Goal: Register for event/course

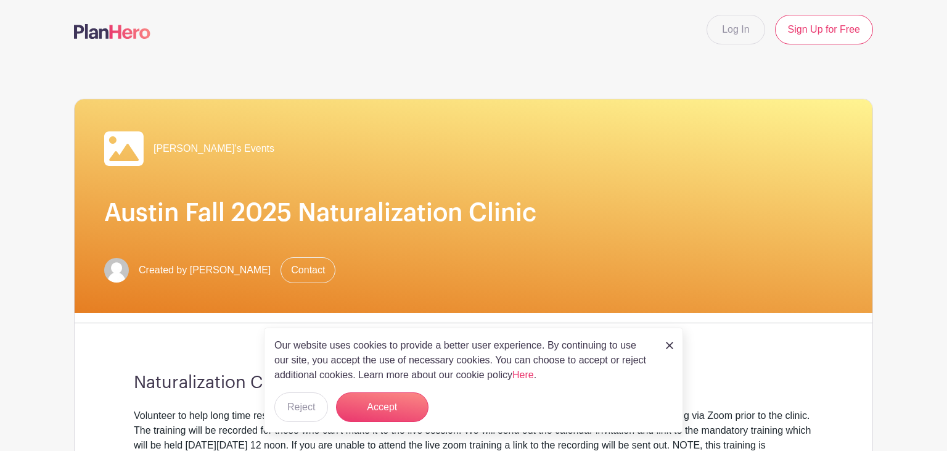
scroll to position [883, 0]
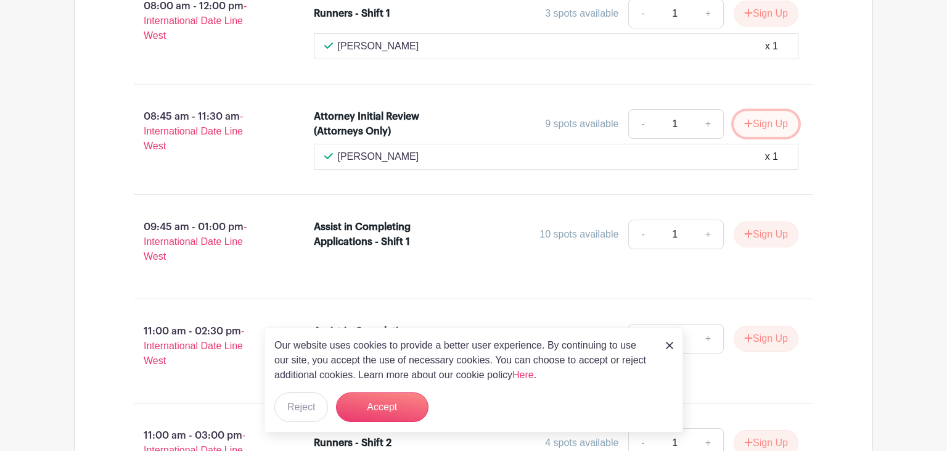
click at [761, 131] on button "Sign Up" at bounding box center [766, 124] width 65 height 26
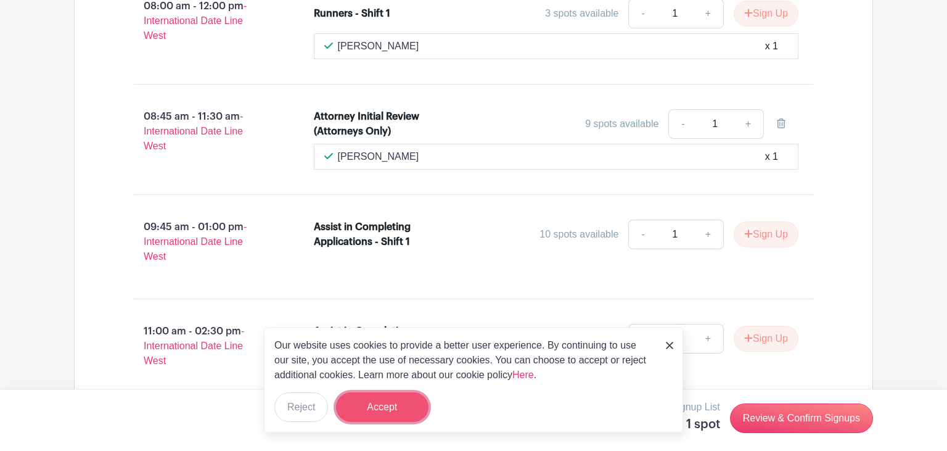
click at [373, 414] on button "Accept" at bounding box center [382, 407] width 93 height 30
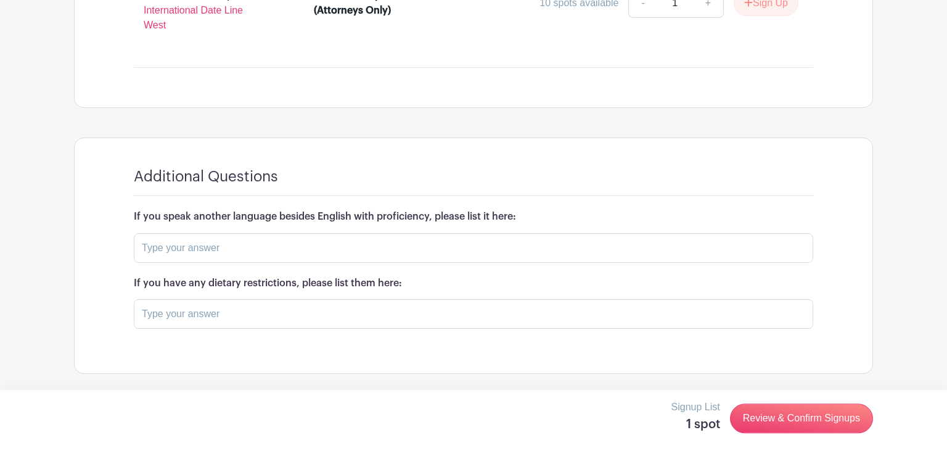
scroll to position [1446, 0]
click at [331, 247] on input "text" at bounding box center [474, 248] width 680 height 30
click at [265, 312] on input "text" at bounding box center [474, 314] width 680 height 30
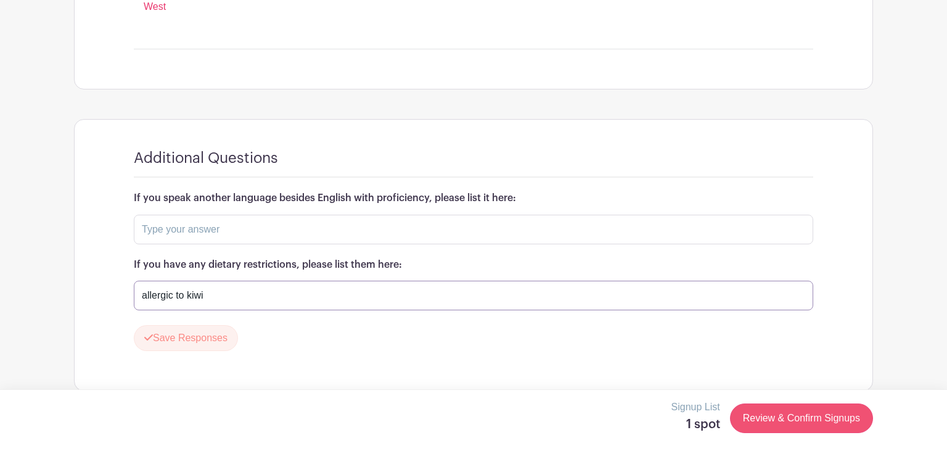
type input "allergic to kiwi"
click at [782, 423] on link "Review & Confirm Signups" at bounding box center [801, 418] width 143 height 30
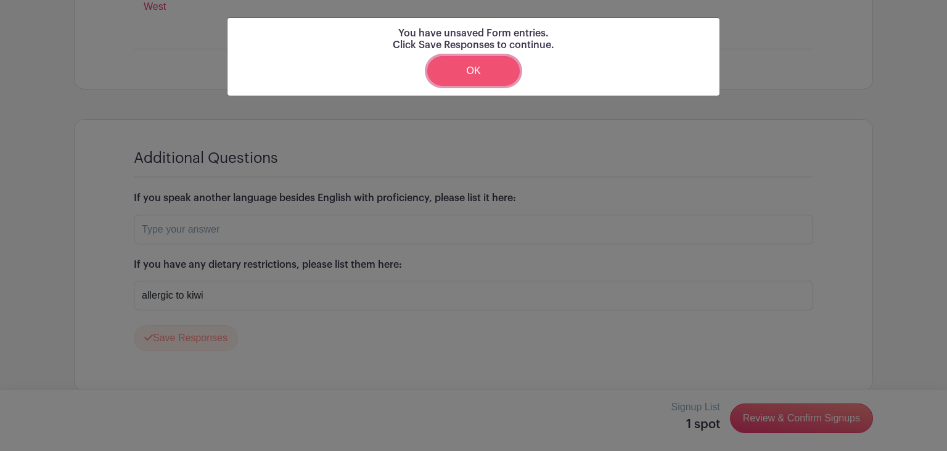
click at [474, 68] on link "OK" at bounding box center [473, 71] width 93 height 30
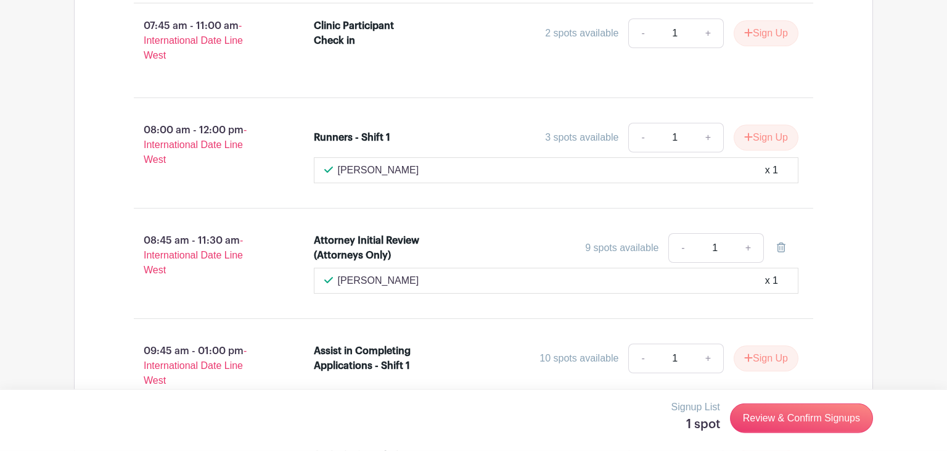
scroll to position [711, 0]
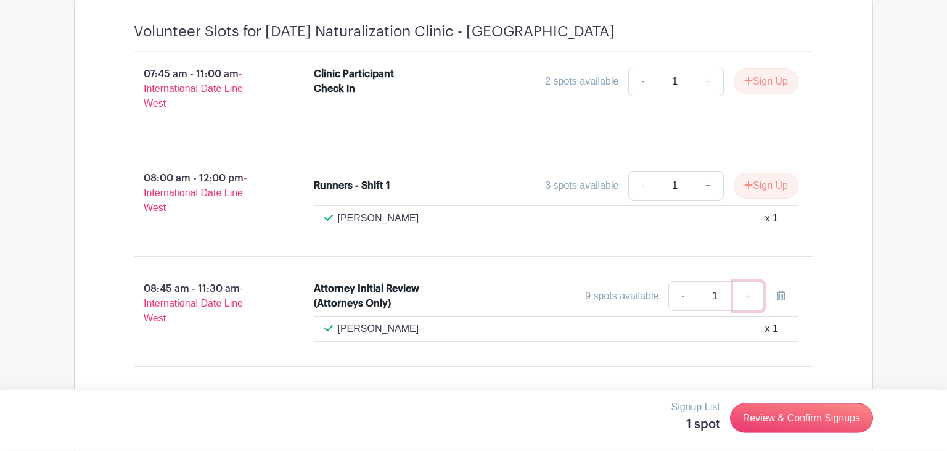
click at [746, 306] on link "+" at bounding box center [748, 296] width 31 height 30
type input "2"
click at [682, 301] on link "-" at bounding box center [683, 296] width 28 height 30
type input "1"
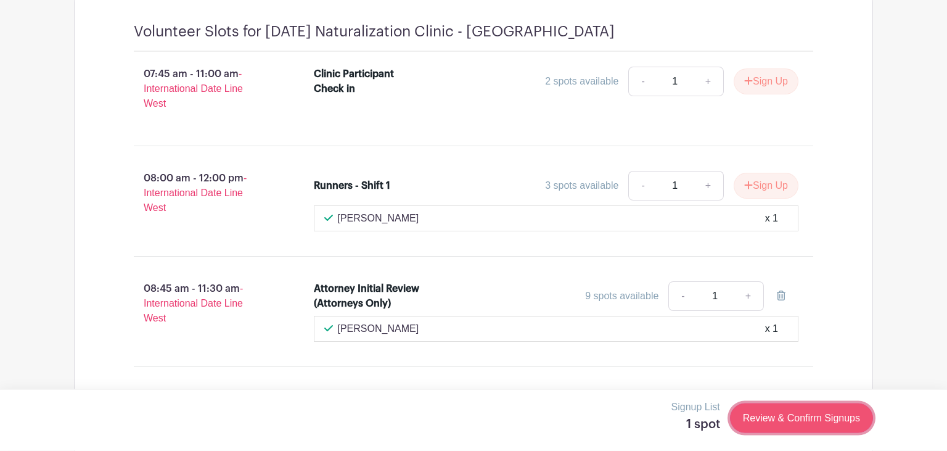
click at [757, 425] on link "Review & Confirm Signups" at bounding box center [801, 418] width 143 height 30
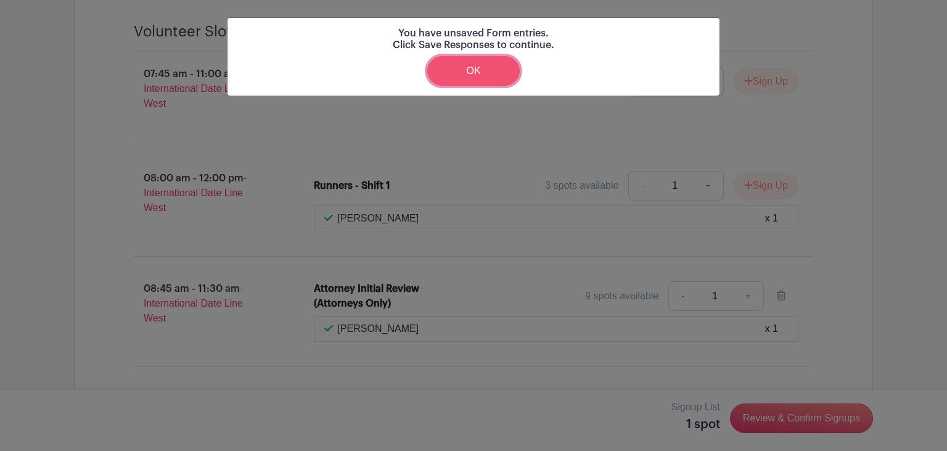
click at [472, 72] on link "OK" at bounding box center [473, 71] width 93 height 30
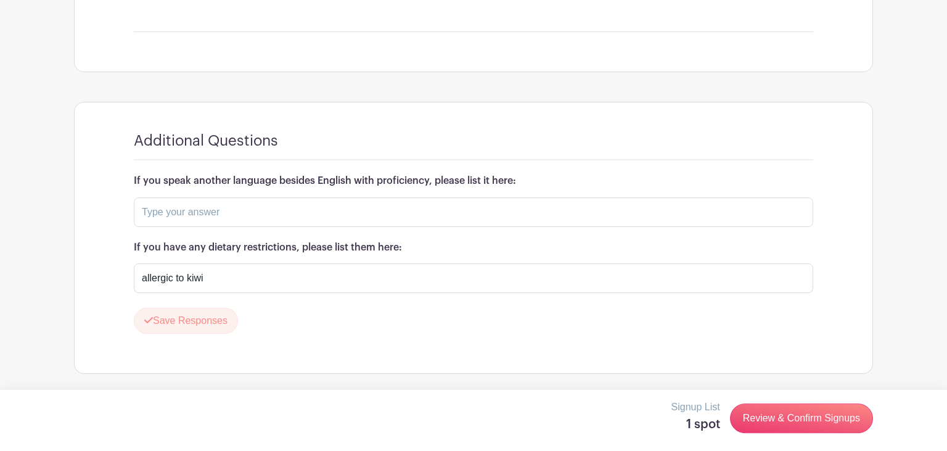
scroll to position [1481, 0]
click at [192, 329] on button "Save Responses" at bounding box center [186, 321] width 104 height 26
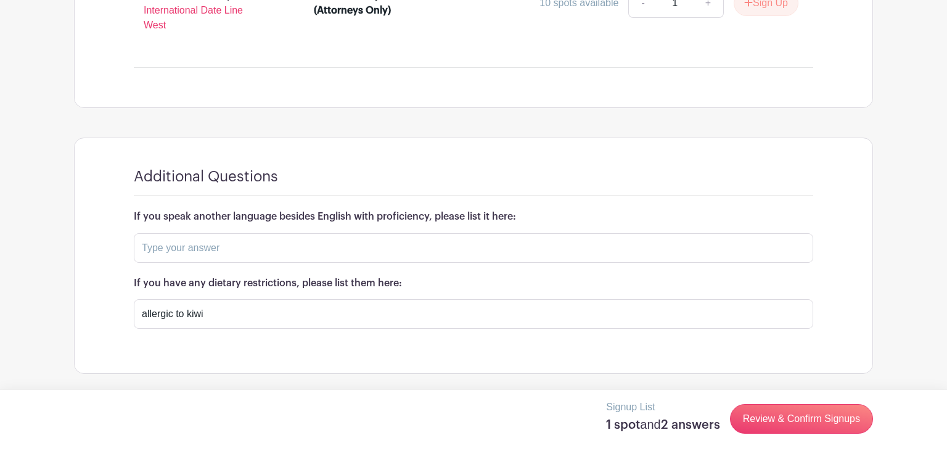
scroll to position [1446, 0]
